Goal: Find specific page/section: Find specific page/section

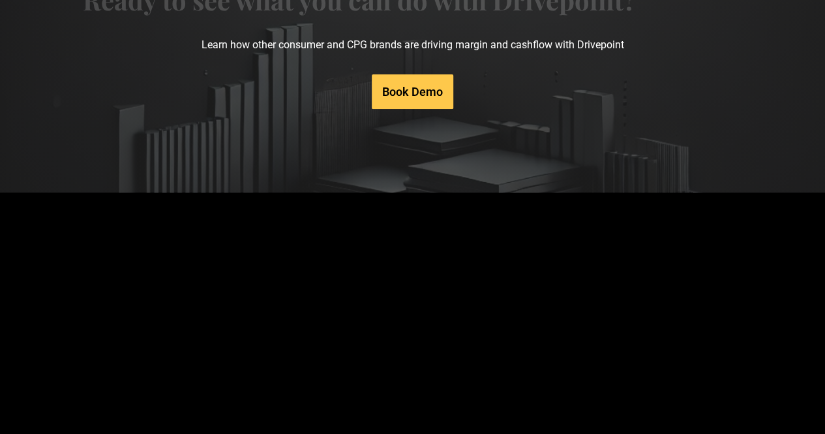
drag, startPoint x: 145, startPoint y: 170, endPoint x: 124, endPoint y: 346, distance: 177.4
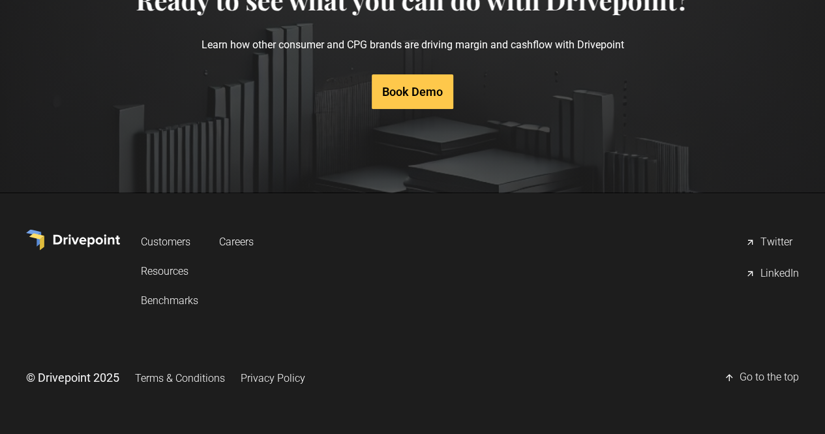
scroll to position [6601, 0]
click at [254, 238] on link "Careers" at bounding box center [236, 241] width 35 height 24
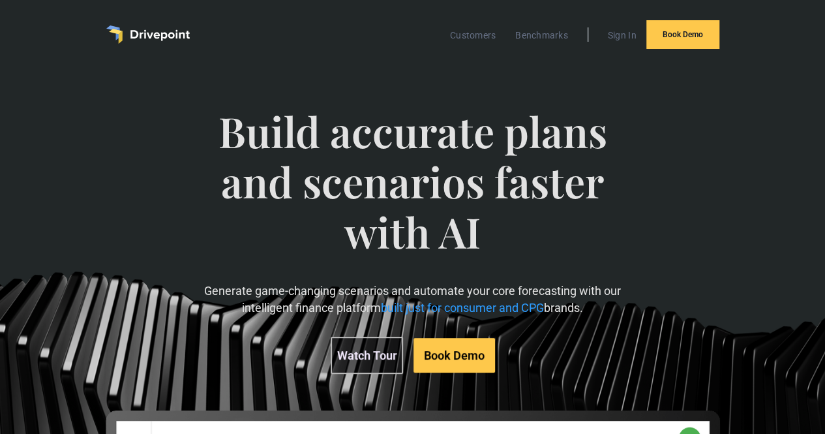
scroll to position [0, 0]
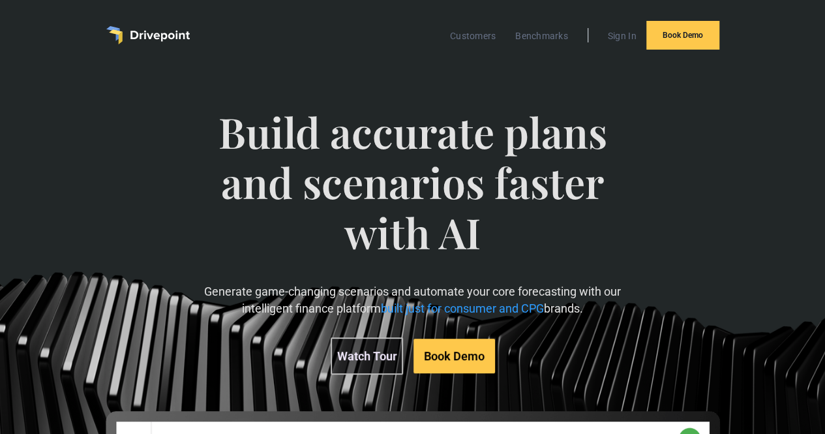
click at [145, 39] on img "home" at bounding box center [147, 35] width 83 height 18
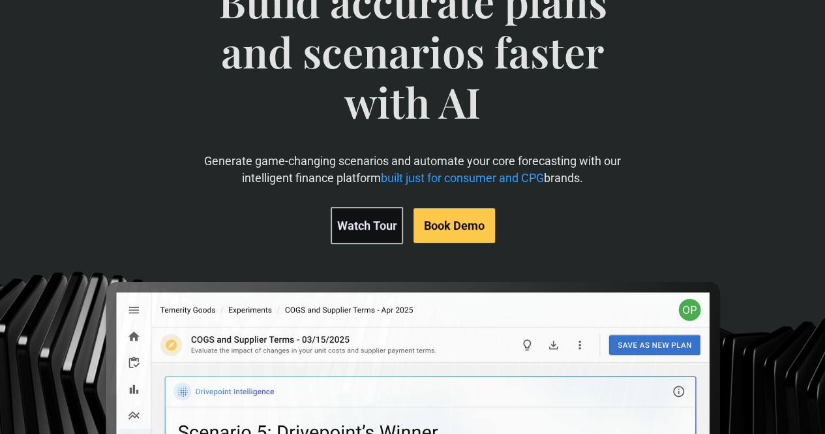
scroll to position [196, 0]
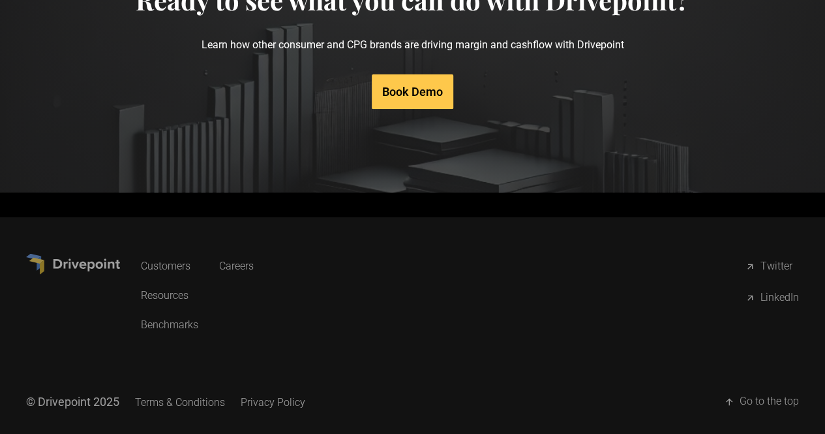
scroll to position [6601, 0]
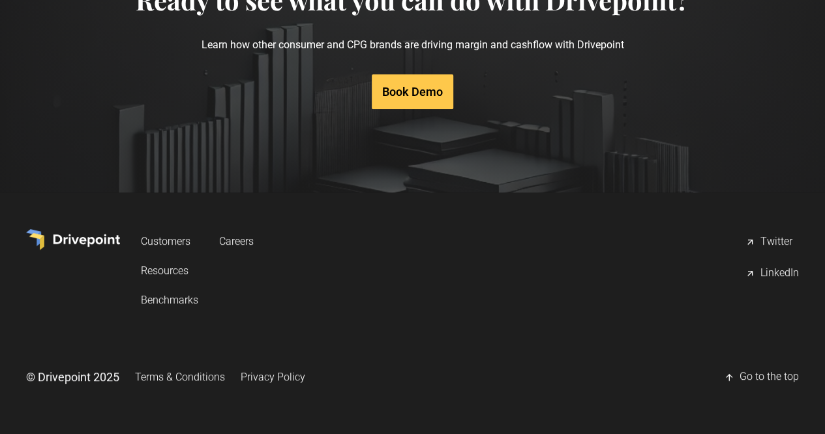
click at [254, 241] on link "Careers" at bounding box center [236, 241] width 35 height 24
